Goal: Task Accomplishment & Management: Manage account settings

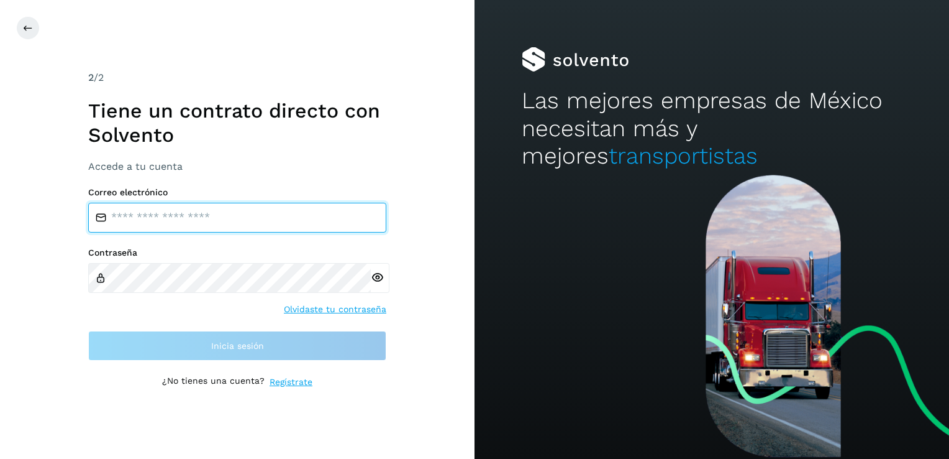
type input "**********"
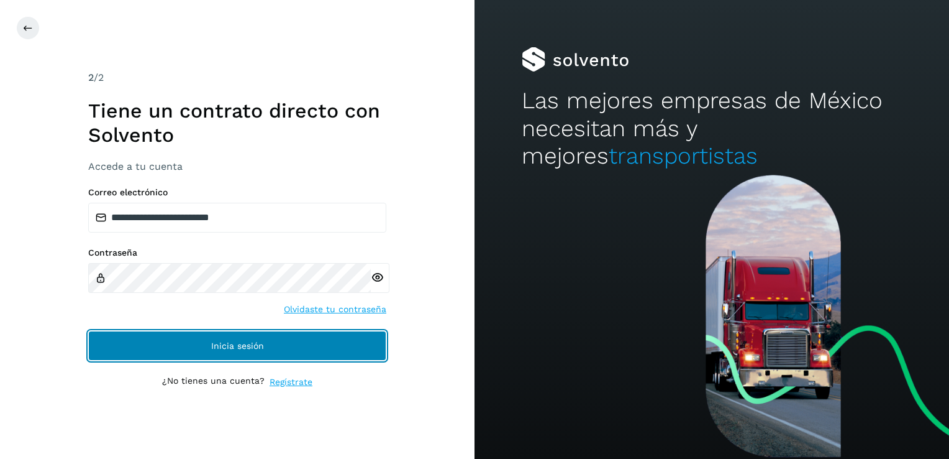
click at [341, 332] on button "Inicia sesión" at bounding box center [237, 346] width 298 height 30
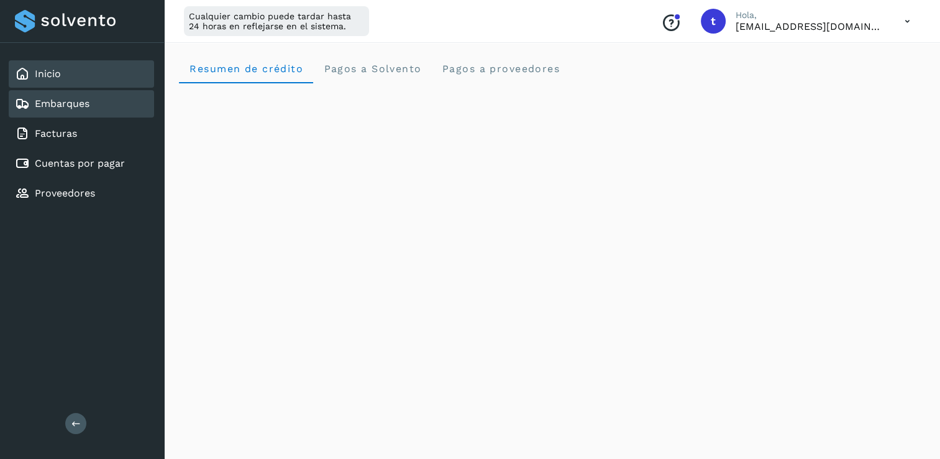
click at [101, 104] on div "Embarques" at bounding box center [81, 103] width 145 height 27
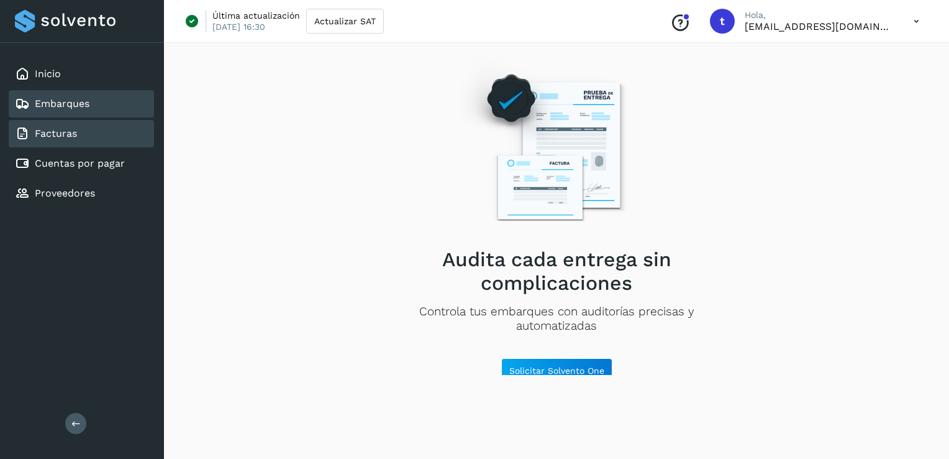
click at [106, 134] on div "Facturas" at bounding box center [81, 133] width 145 height 27
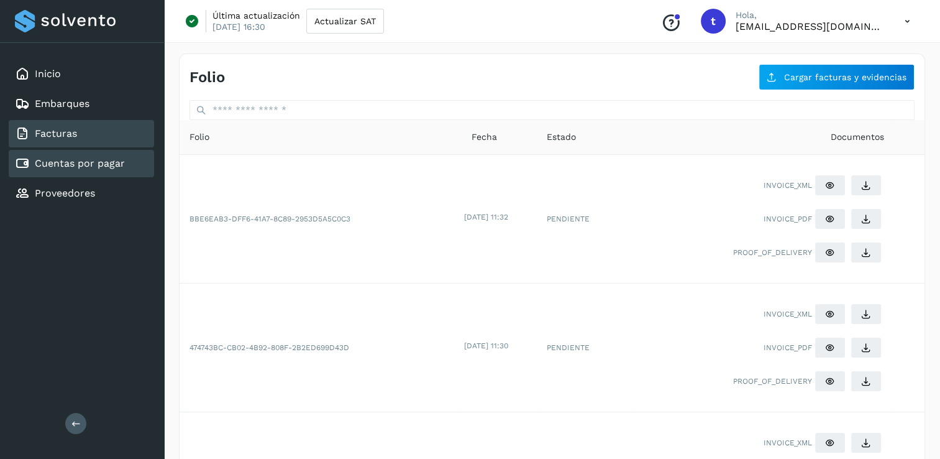
click at [105, 164] on link "Cuentas por pagar" at bounding box center [80, 163] width 90 height 12
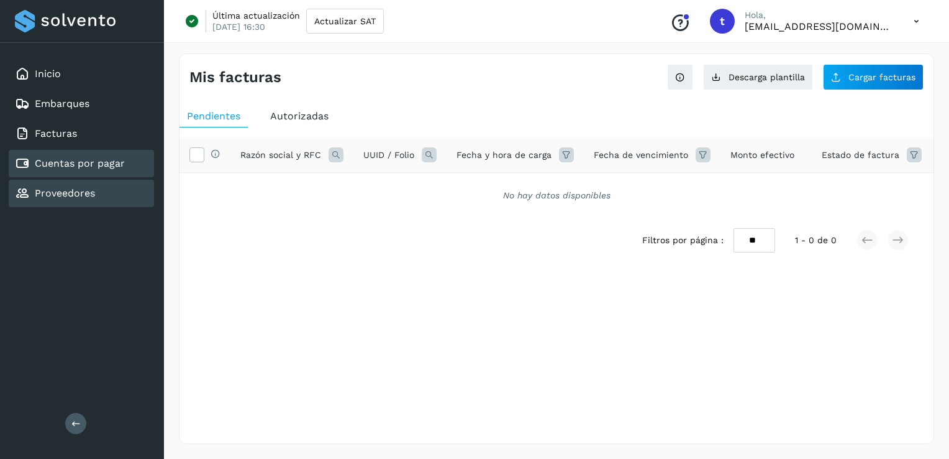
click at [85, 188] on link "Proveedores" at bounding box center [65, 193] width 60 height 12
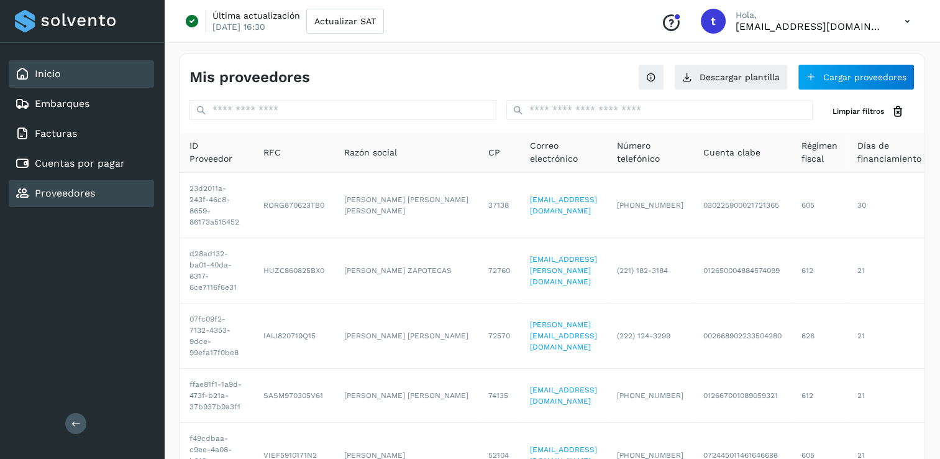
click at [47, 71] on link "Inicio" at bounding box center [48, 74] width 26 height 12
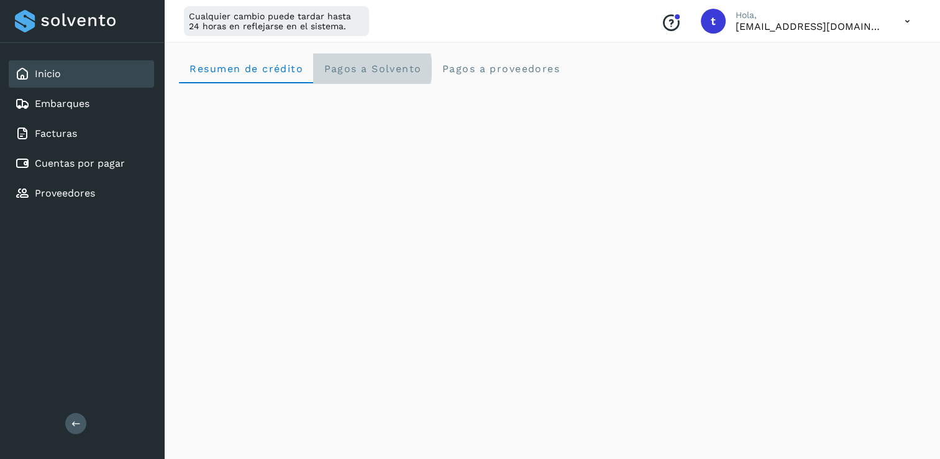
click at [385, 77] on Solvento "Pagos a Solvento" at bounding box center [372, 68] width 118 height 30
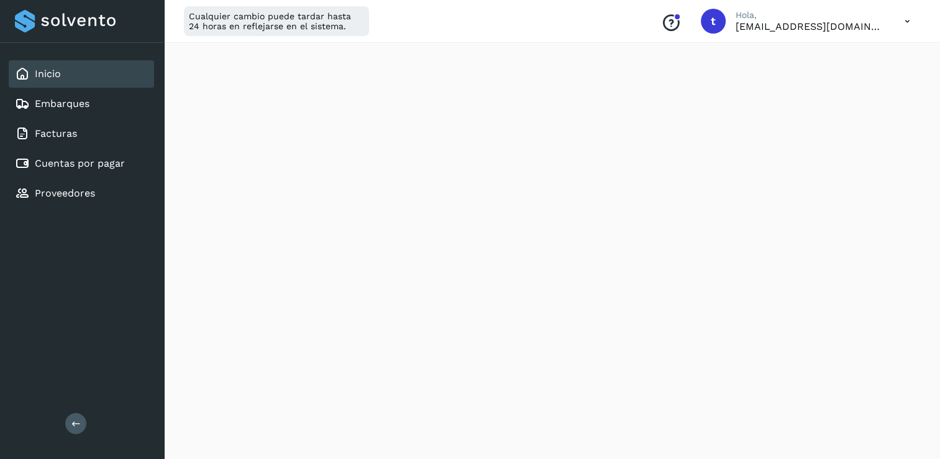
scroll to position [352, 0]
click at [930, 89] on div "Resumen de crédito Pagos a Solvento Pagos a proveedores" at bounding box center [552, 273] width 776 height 1173
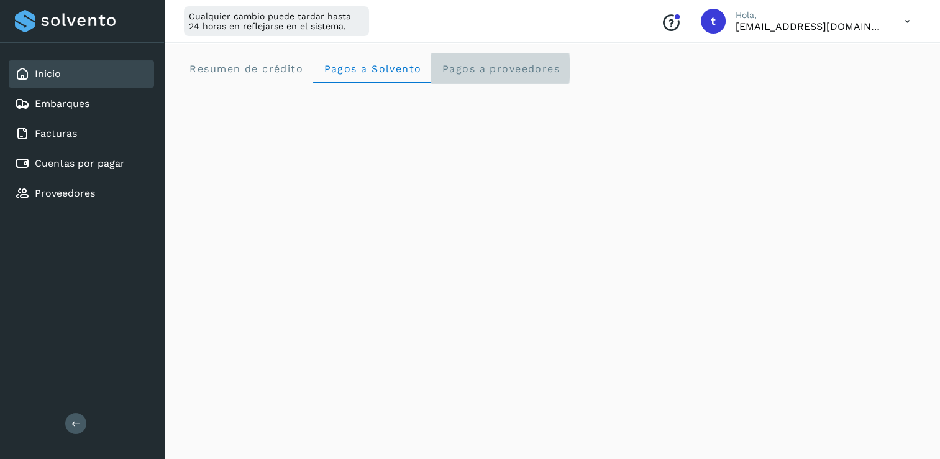
click at [525, 70] on span "Pagos a proveedores" at bounding box center [500, 69] width 119 height 12
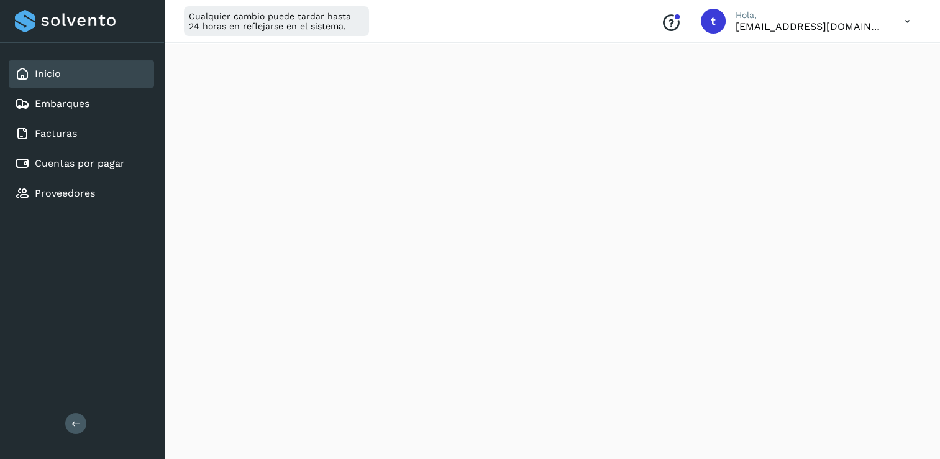
scroll to position [803, 0]
click at [65, 163] on link "Cuentas por pagar" at bounding box center [80, 163] width 90 height 12
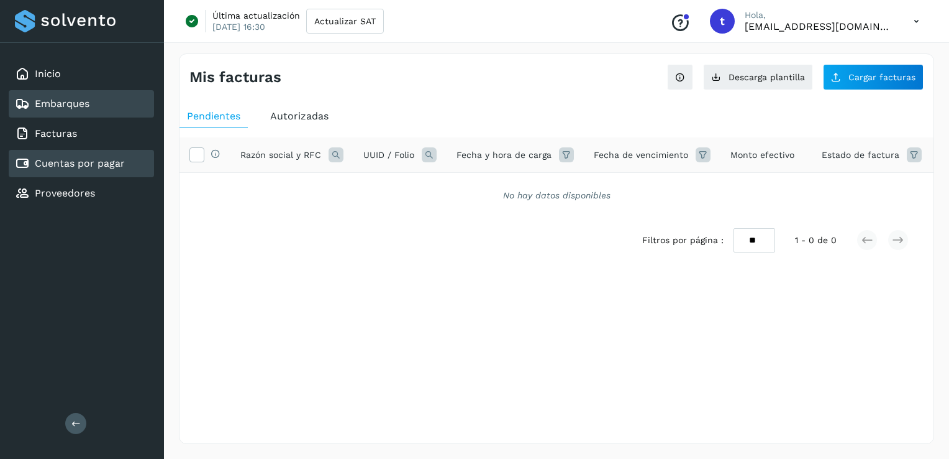
click at [52, 102] on link "Embarques" at bounding box center [62, 104] width 55 height 12
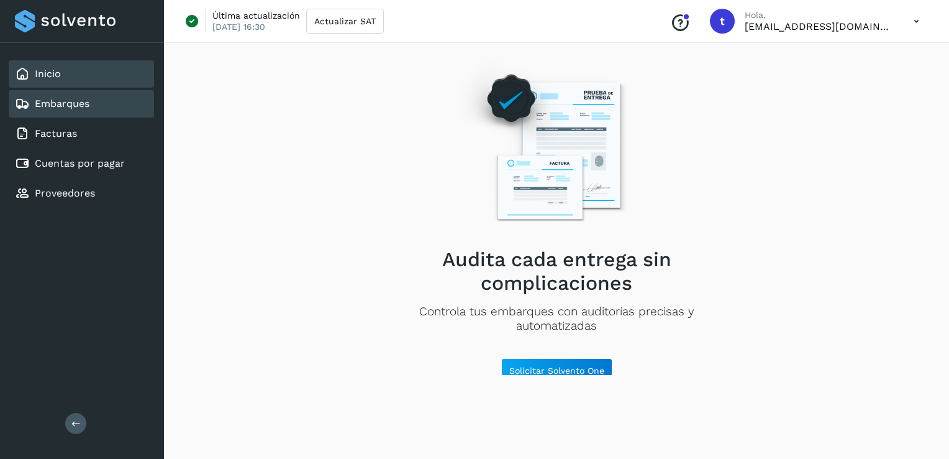
click at [52, 71] on link "Inicio" at bounding box center [48, 74] width 26 height 12
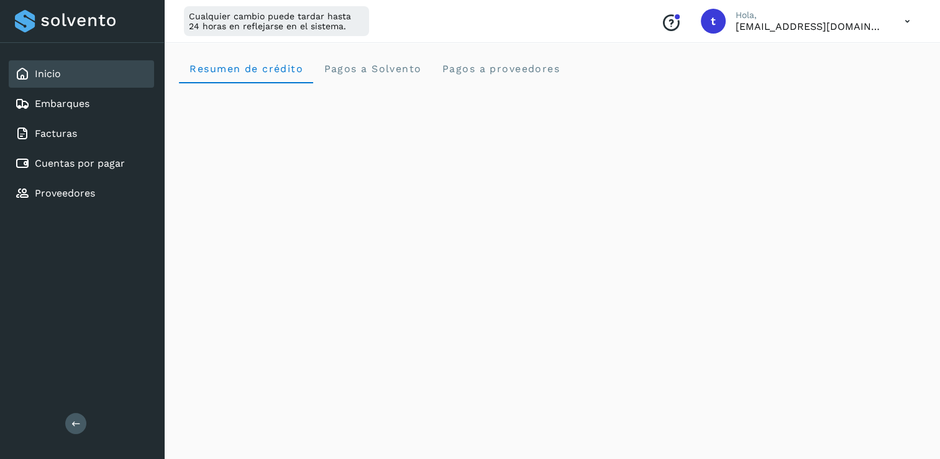
drag, startPoint x: 395, startPoint y: 73, endPoint x: 738, endPoint y: 58, distance: 343.3
click at [738, 58] on div "Resumen de crédito Pagos a Solvento Pagos a proveedores" at bounding box center [552, 68] width 746 height 30
click at [377, 76] on Solvento "Pagos a Solvento" at bounding box center [372, 68] width 118 height 30
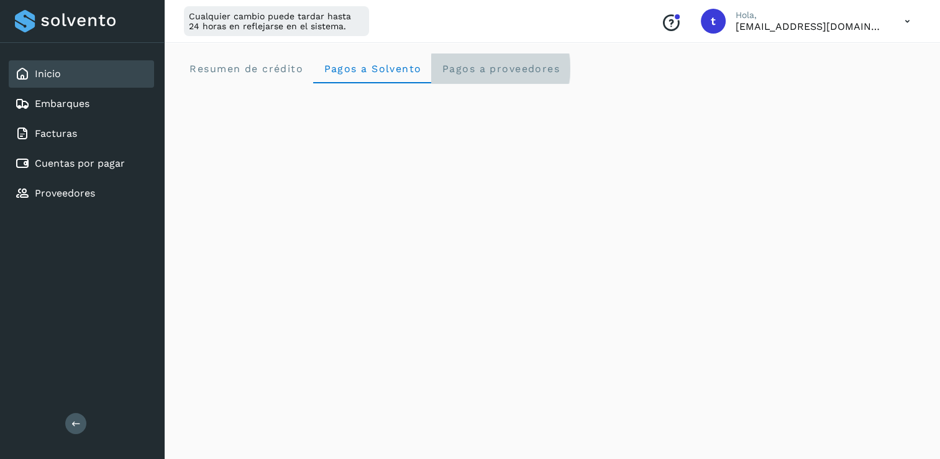
click at [505, 59] on proveedores "Pagos a proveedores" at bounding box center [500, 68] width 139 height 30
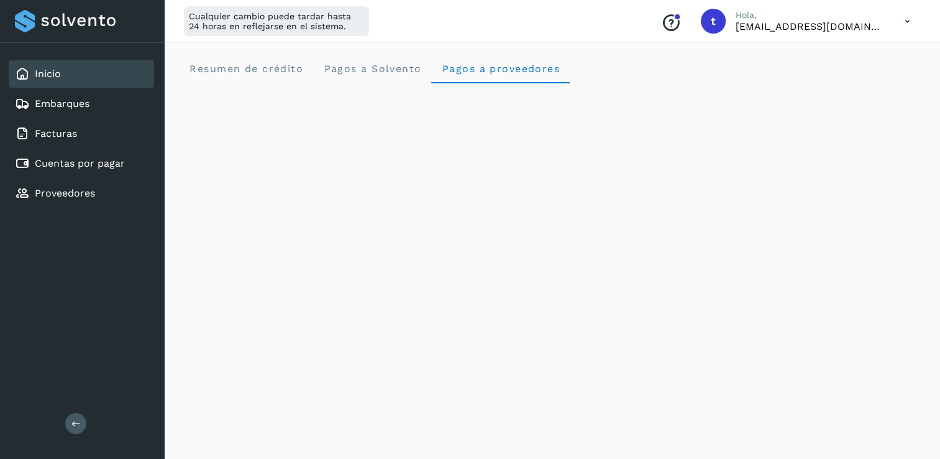
click at [907, 16] on icon at bounding box center [907, 21] width 25 height 25
click at [846, 86] on div "Cerrar sesión" at bounding box center [846, 80] width 148 height 24
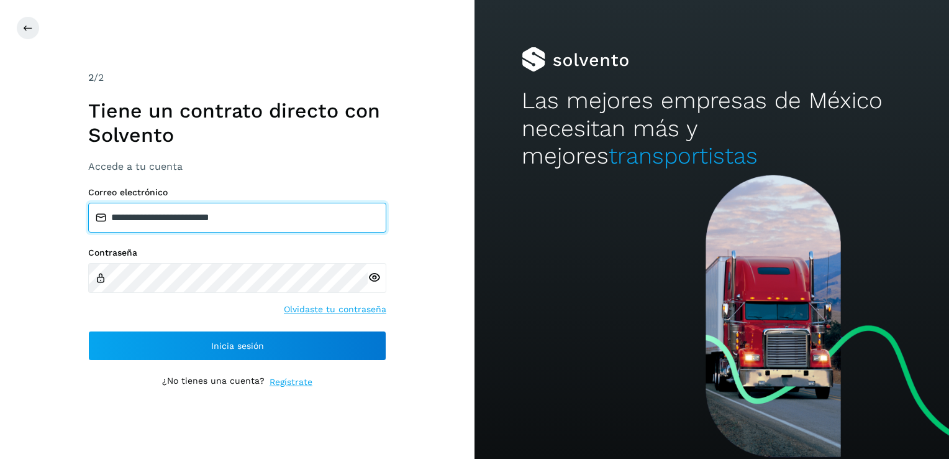
drag, startPoint x: 299, startPoint y: 214, endPoint x: 0, endPoint y: 223, distance: 299.0
click at [0, 223] on html "**********" at bounding box center [474, 229] width 949 height 459
type input "**********"
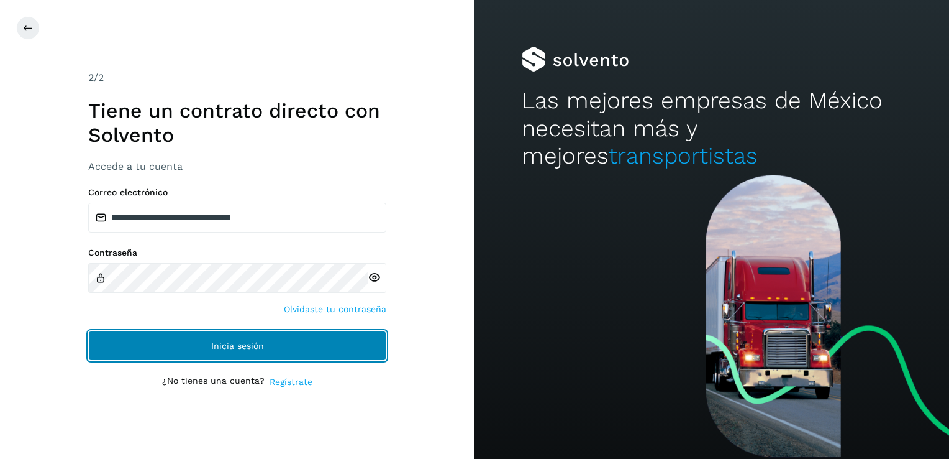
click at [331, 343] on button "Inicia sesión" at bounding box center [237, 346] width 298 height 30
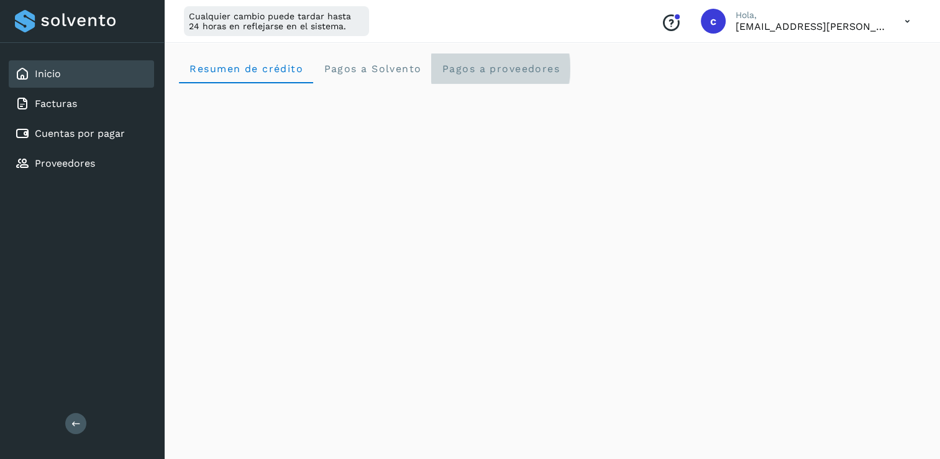
click at [538, 71] on span "Pagos a proveedores" at bounding box center [500, 69] width 119 height 12
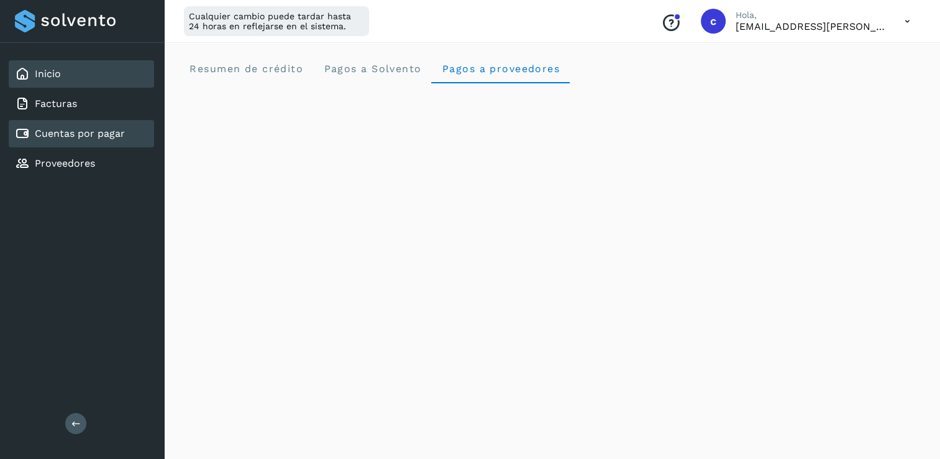
click at [63, 121] on div "Cuentas por pagar" at bounding box center [81, 133] width 145 height 27
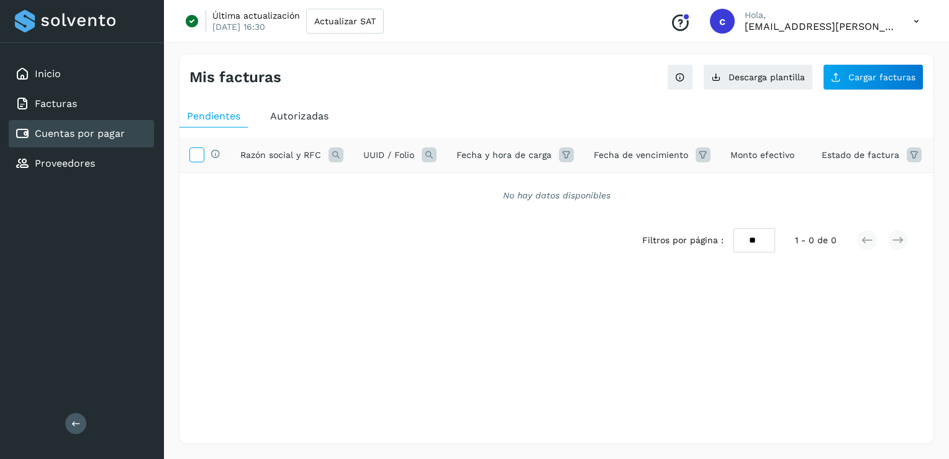
click at [200, 153] on icon at bounding box center [196, 153] width 13 height 13
click at [752, 252] on select "** ** **" at bounding box center [755, 240] width 42 height 24
select select "**"
click at [734, 252] on select "** ** **" at bounding box center [755, 240] width 42 height 24
click at [87, 167] on link "Proveedores" at bounding box center [65, 163] width 60 height 12
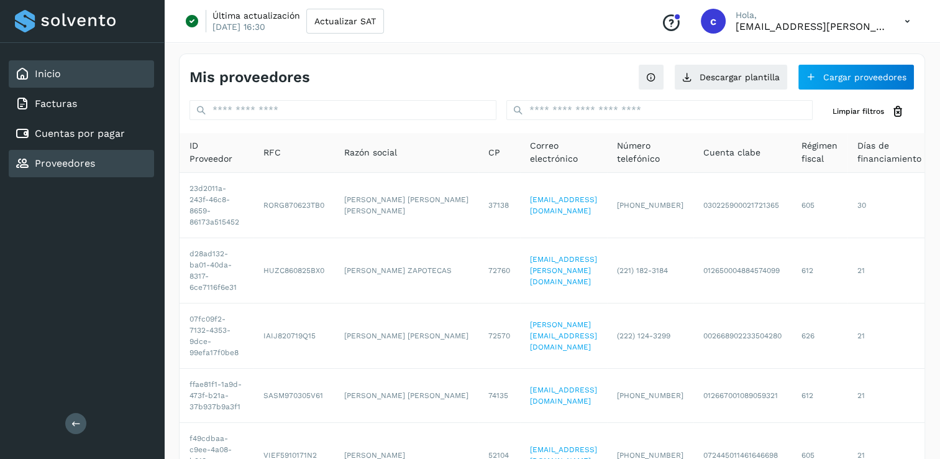
click at [64, 78] on div "Inicio" at bounding box center [81, 73] width 145 height 27
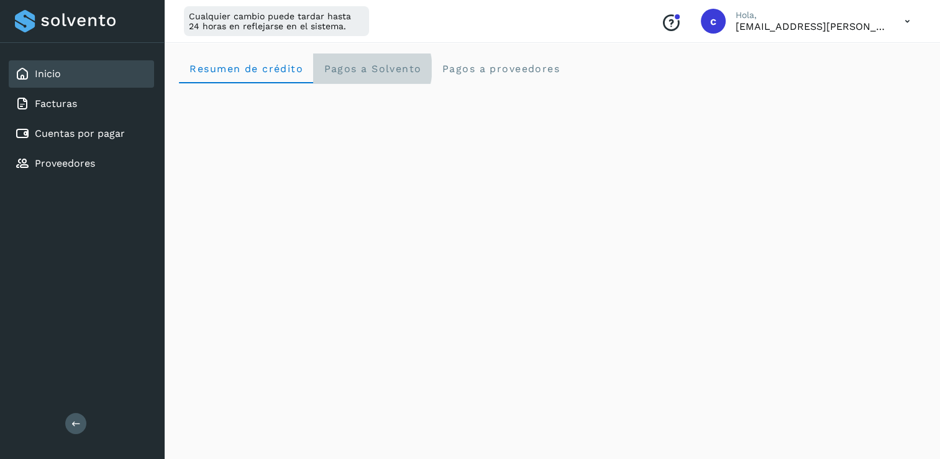
click at [390, 56] on Solvento "Pagos a Solvento" at bounding box center [372, 68] width 118 height 30
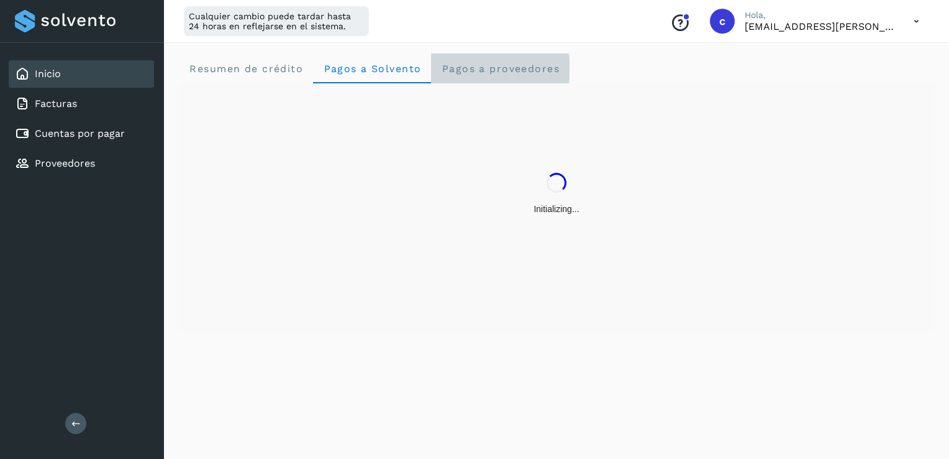
click at [492, 76] on proveedores "Pagos a proveedores" at bounding box center [500, 68] width 139 height 30
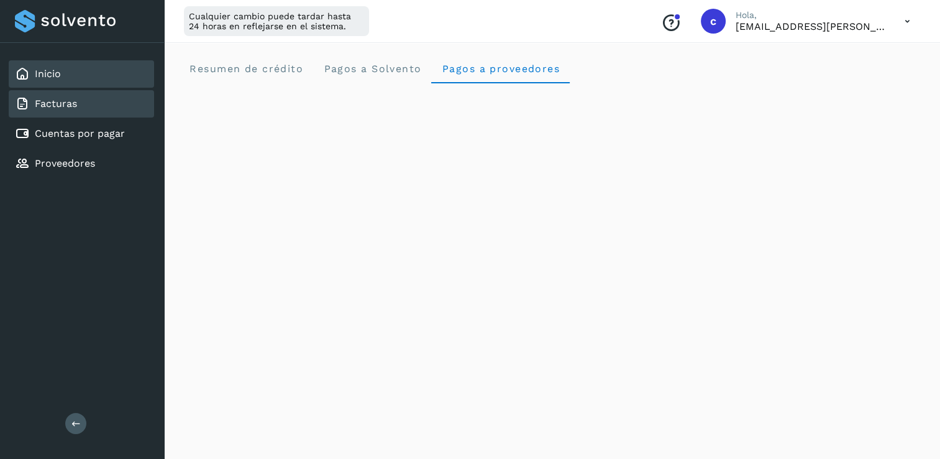
click at [62, 103] on link "Facturas" at bounding box center [56, 104] width 42 height 12
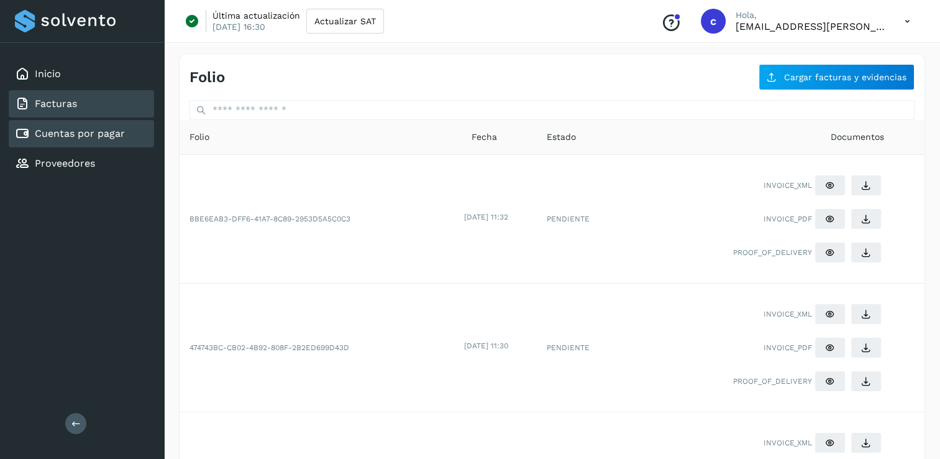
click at [68, 141] on div "Cuentas por pagar" at bounding box center [81, 133] width 145 height 27
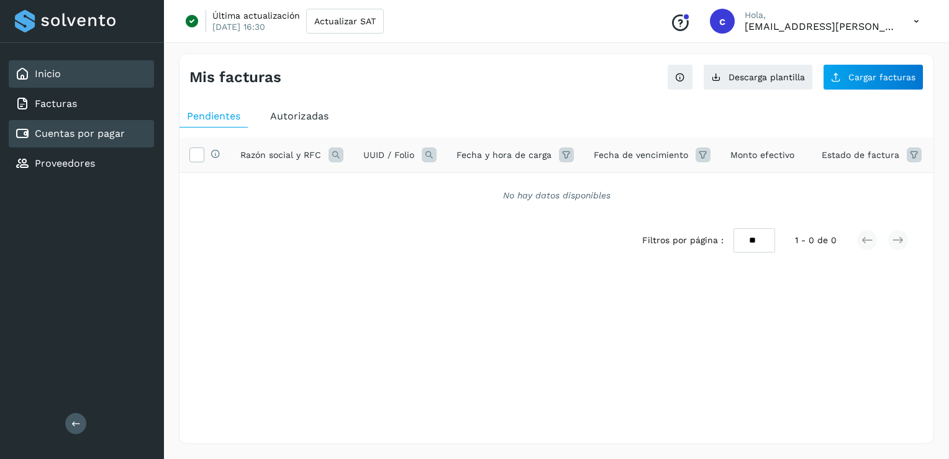
click at [60, 65] on div "Inicio" at bounding box center [81, 73] width 145 height 27
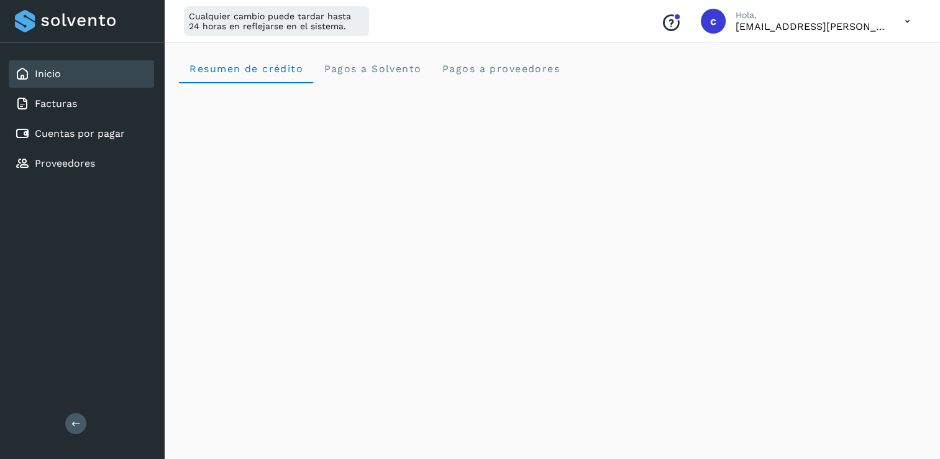
click at [608, 58] on div "Resumen de crédito Pagos a Solvento Pagos a proveedores" at bounding box center [552, 68] width 746 height 30
click at [112, 109] on div "Facturas" at bounding box center [81, 103] width 145 height 27
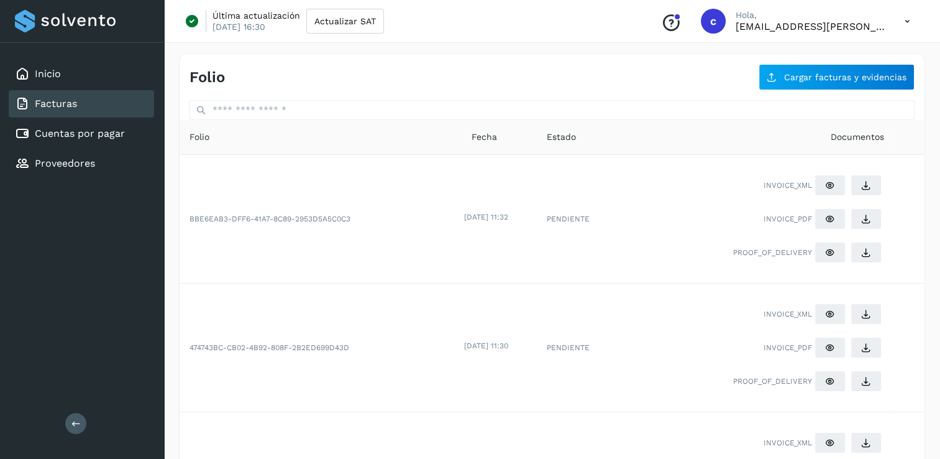
click at [66, 88] on div "Inicio Facturas Cuentas por pagar Proveedores" at bounding box center [82, 119] width 164 height 152
click at [65, 77] on div "Inicio" at bounding box center [81, 73] width 145 height 27
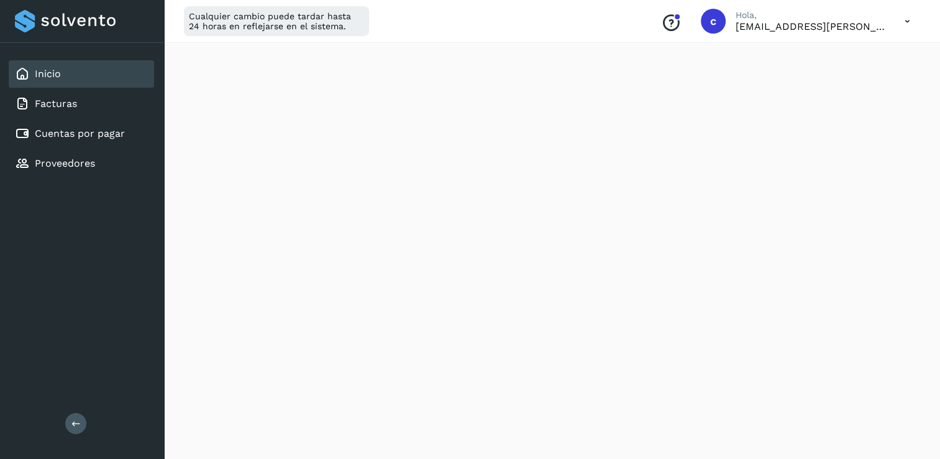
scroll to position [743, 0]
drag, startPoint x: 933, startPoint y: 66, endPoint x: 947, endPoint y: 321, distance: 255.1
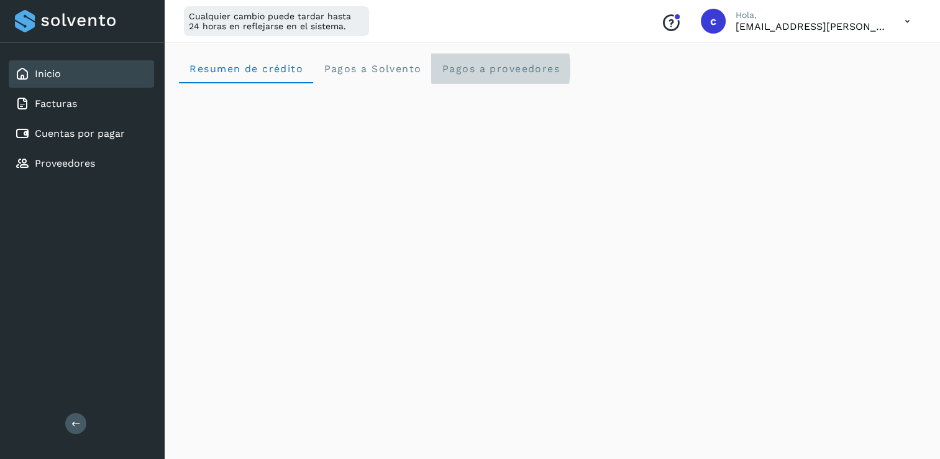
click at [528, 72] on span "Pagos a proveedores" at bounding box center [500, 69] width 119 height 12
